Goal: Task Accomplishment & Management: Use online tool/utility

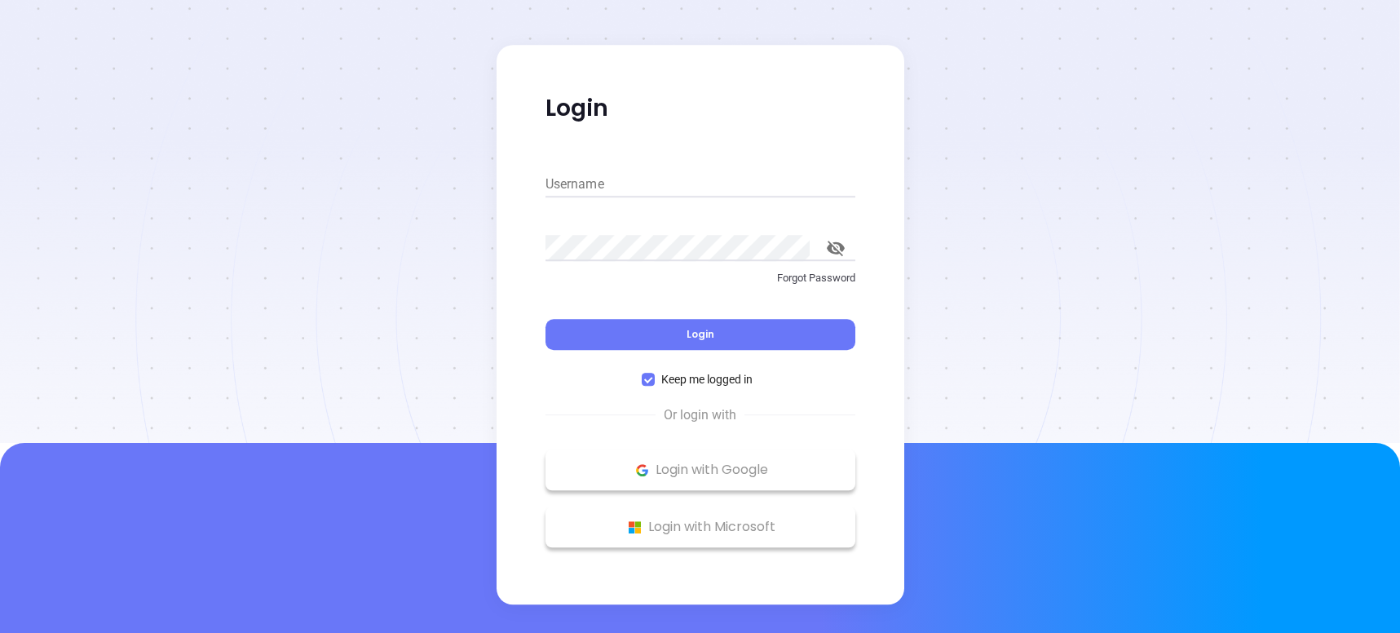
type input "[PERSON_NAME][EMAIL_ADDRESS][DOMAIN_NAME]"
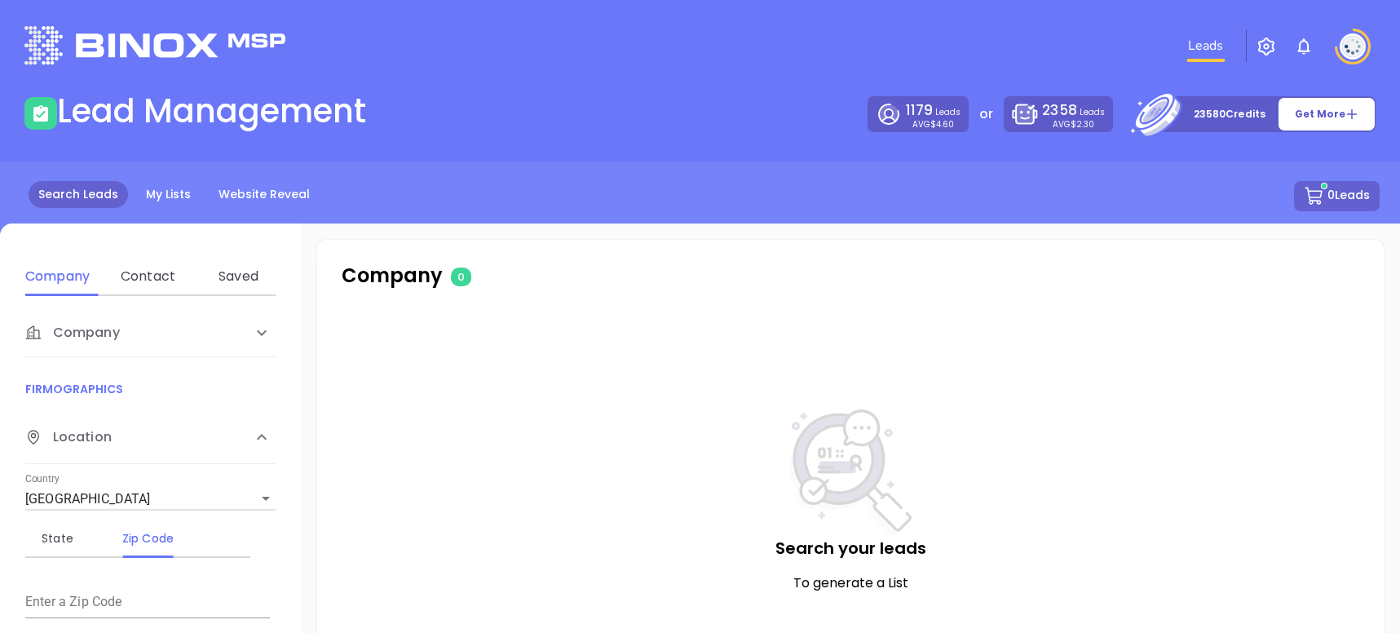
click at [251, 216] on div "Search Leads My Lists Website Reveal 0 Leads" at bounding box center [700, 214] width 1420 height 107
click at [249, 203] on link "Website Reveal" at bounding box center [264, 194] width 111 height 27
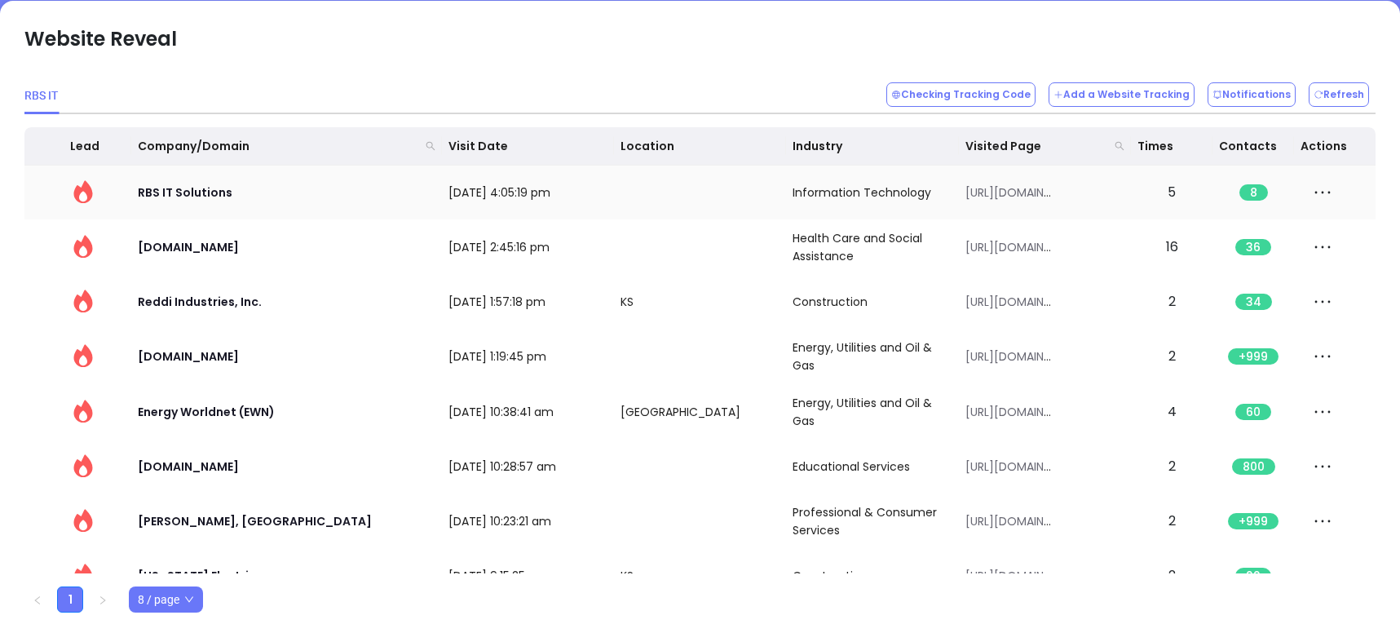
scroll to position [225, 0]
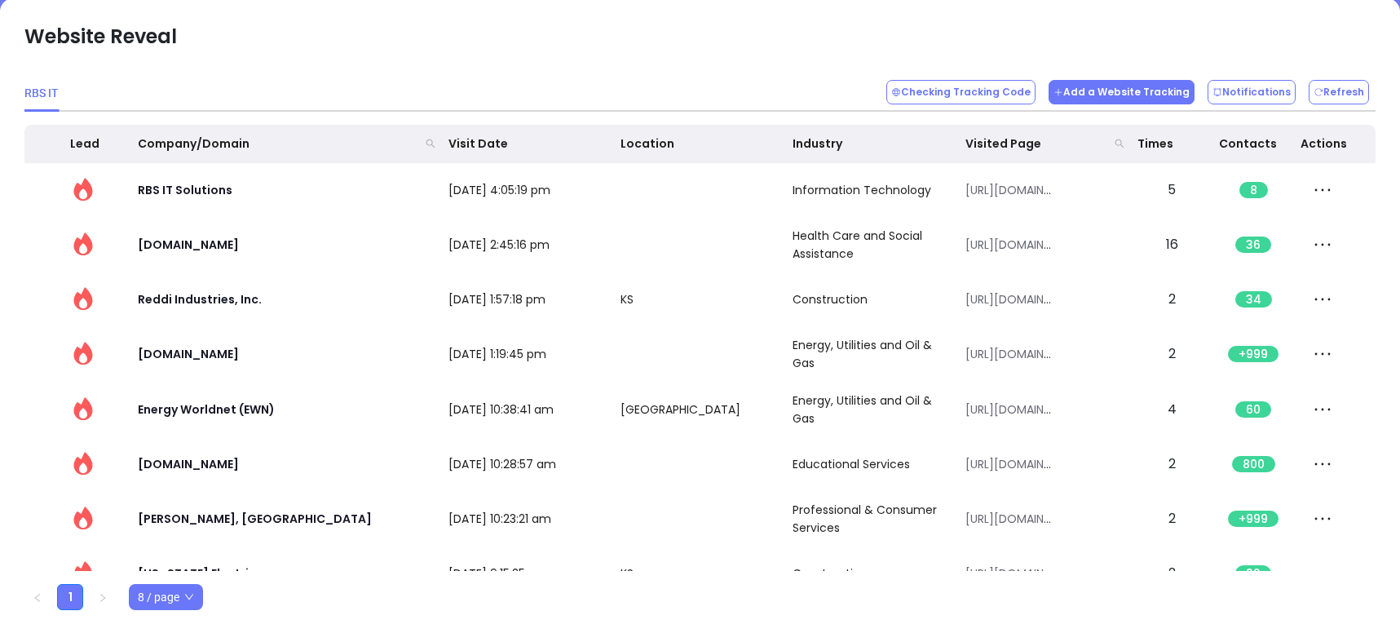
click at [1091, 84] on button "Add a Website Tracking" at bounding box center [1122, 92] width 146 height 24
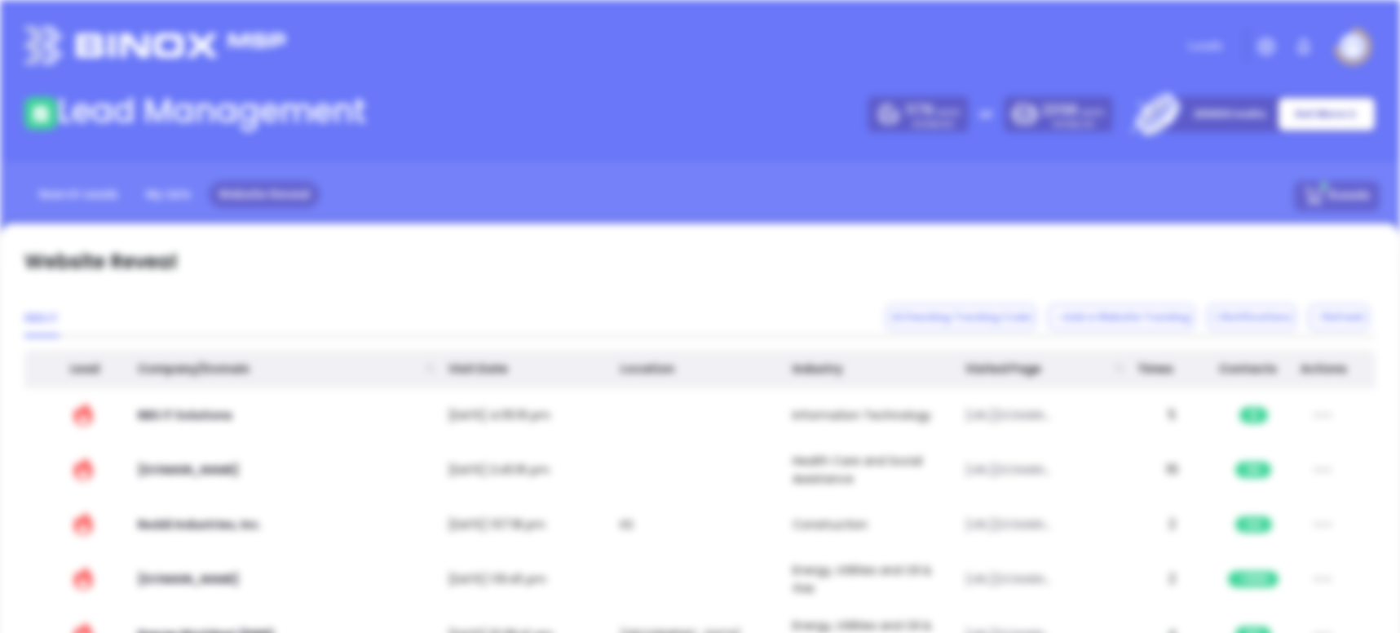
scroll to position [0, 0]
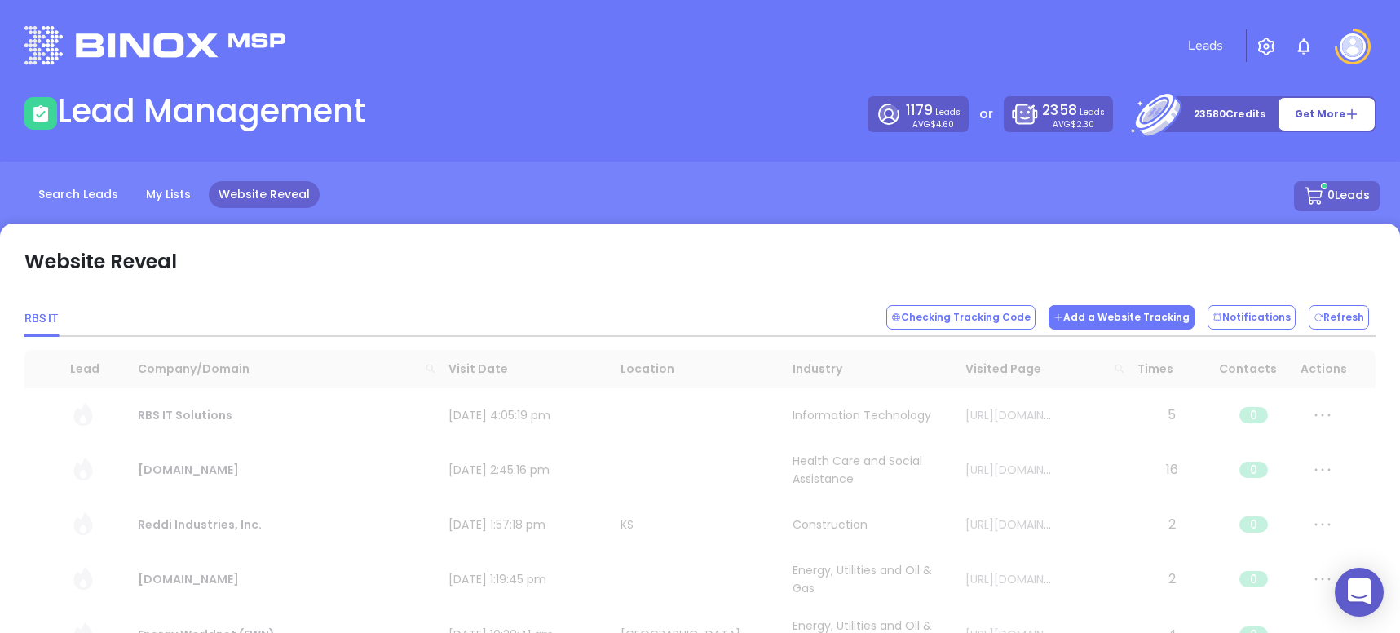
click at [1063, 320] on icon at bounding box center [1058, 317] width 10 height 10
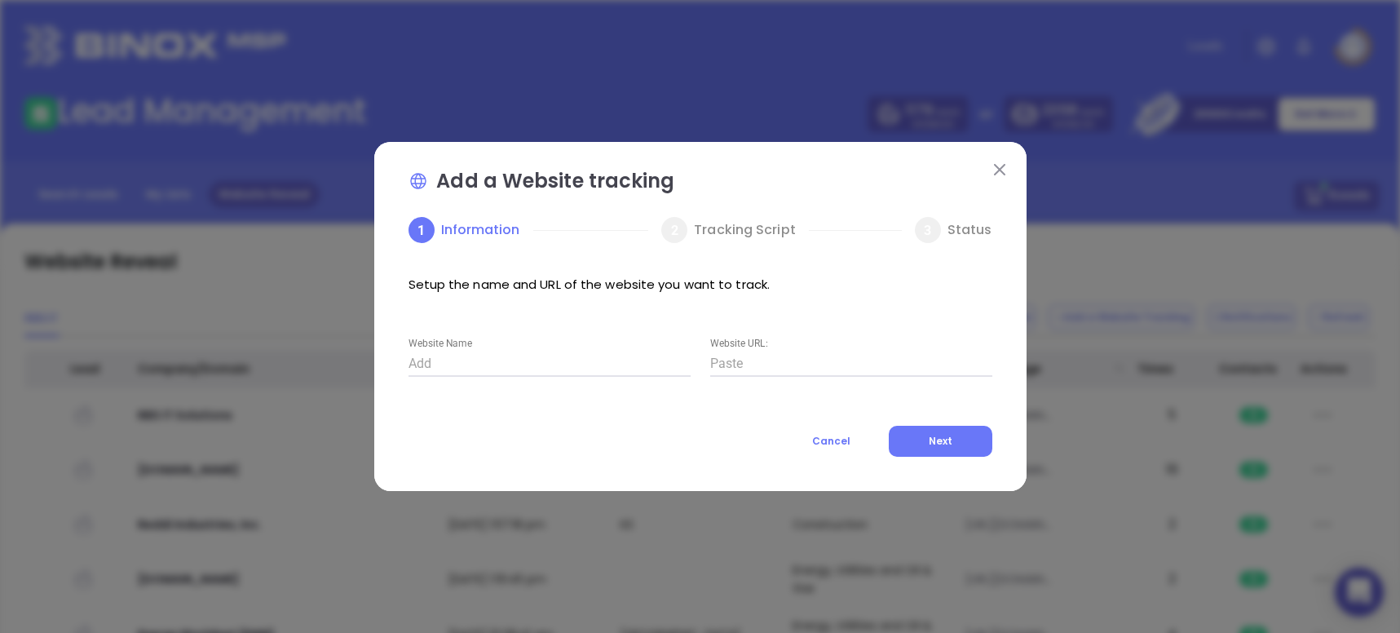
click at [775, 373] on input "Website URL:" at bounding box center [851, 364] width 282 height 26
click at [824, 448] on button "Cancel" at bounding box center [831, 441] width 99 height 31
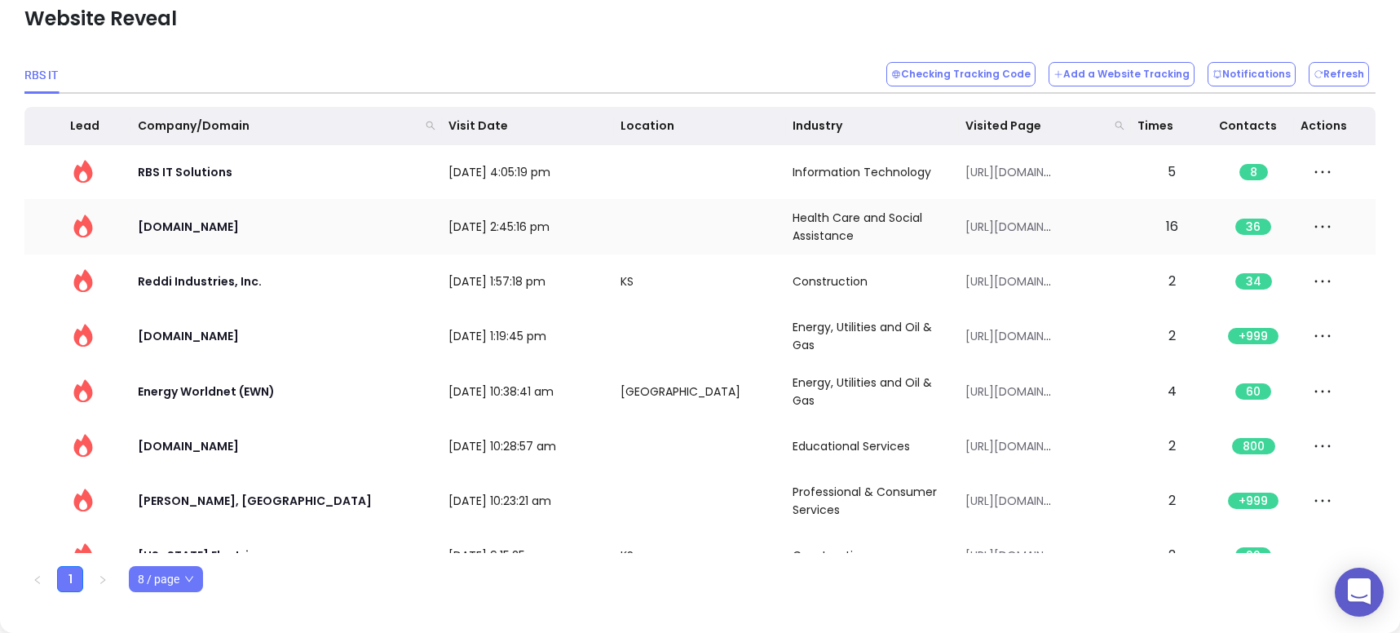
scroll to position [8, 0]
